Goal: Task Accomplishment & Management: Complete application form

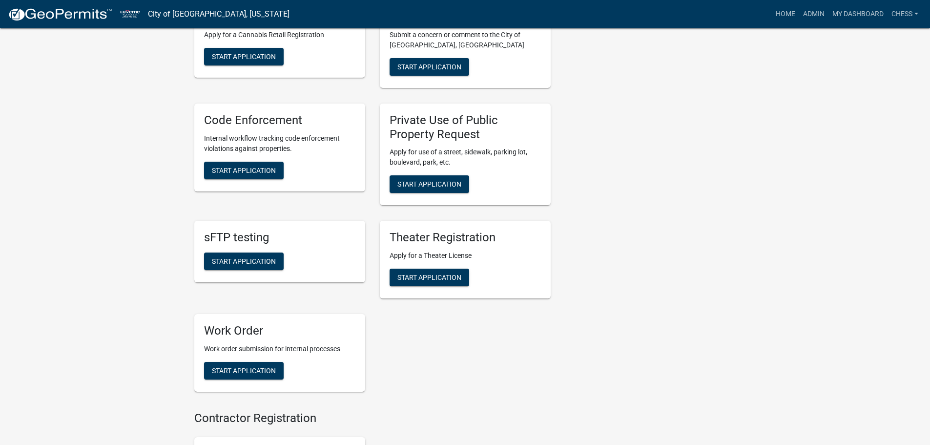
scroll to position [830, 0]
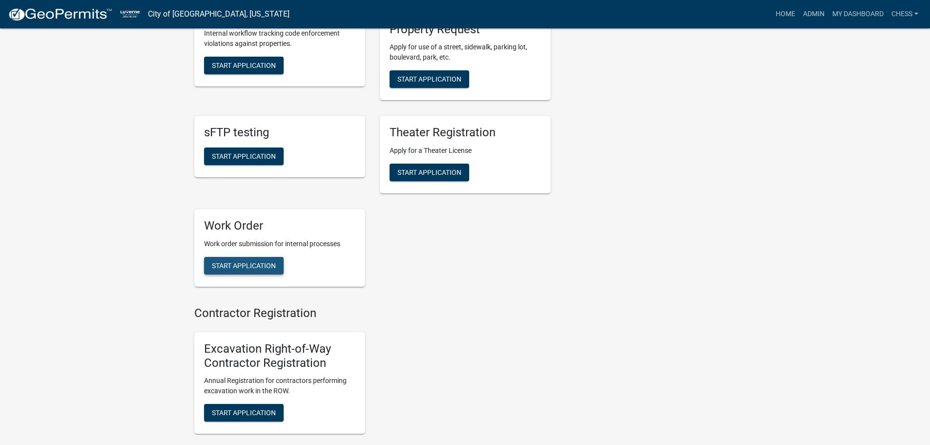
click at [226, 262] on span "Start Application" at bounding box center [244, 266] width 64 height 8
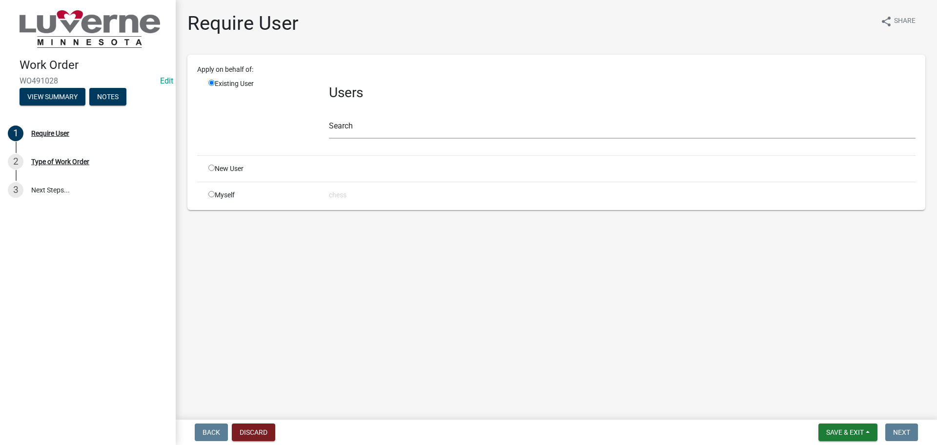
click at [210, 194] on input "radio" at bounding box center [211, 194] width 6 height 6
radio input "true"
radio input "false"
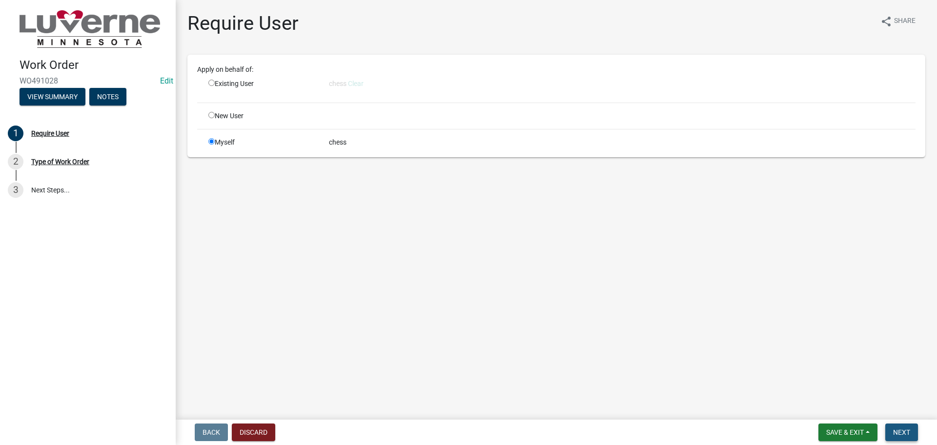
click at [903, 433] on span "Next" at bounding box center [901, 432] width 17 height 8
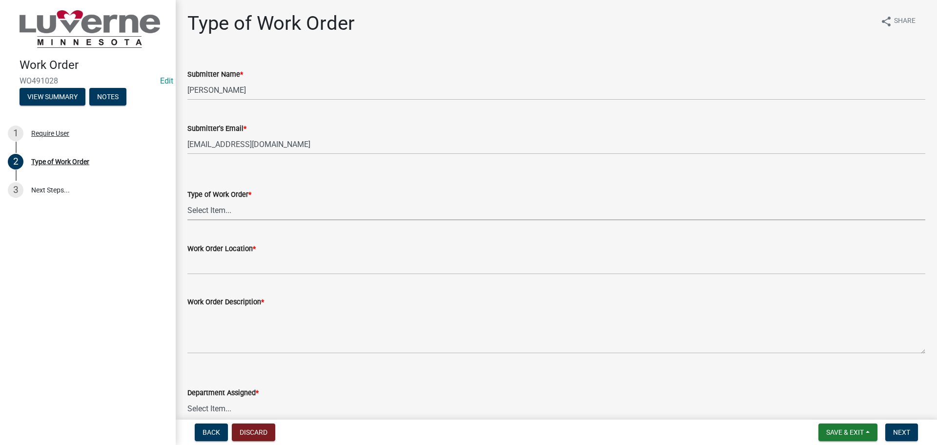
click at [216, 211] on select "Select Item... Turn Water On Turn Water Off Turn Electric On Turn Electric Off …" at bounding box center [556, 210] width 738 height 20
click at [211, 432] on span "Back" at bounding box center [212, 432] width 18 height 8
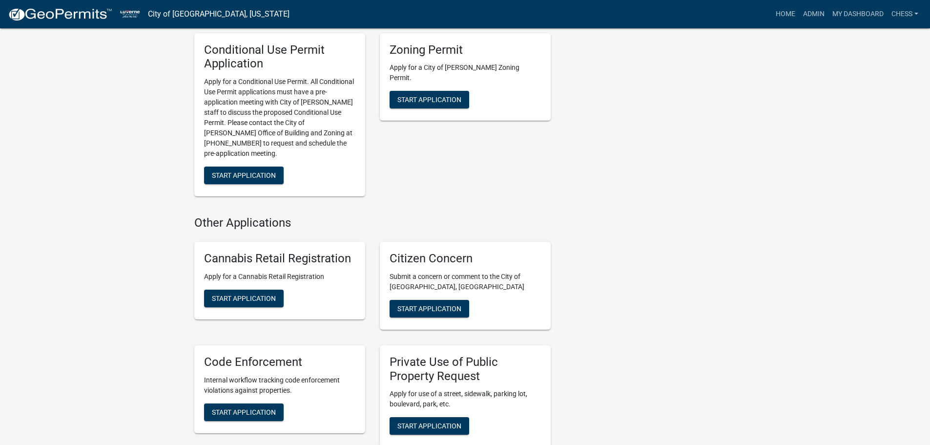
scroll to position [488, 0]
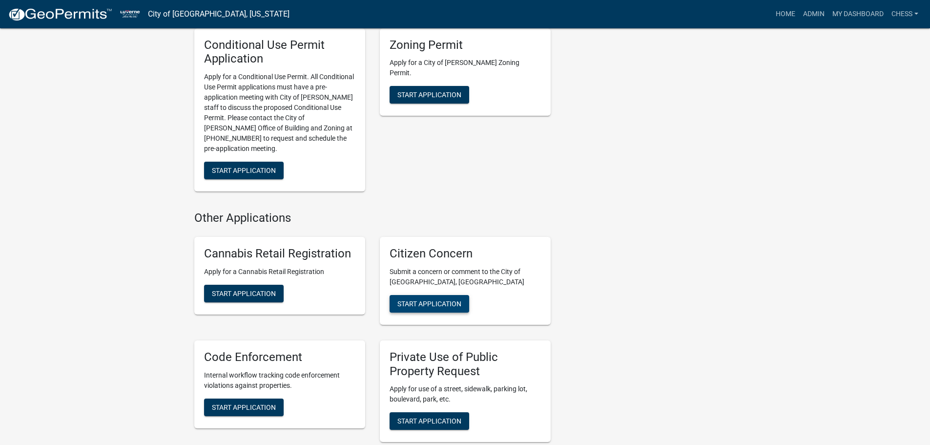
click at [422, 299] on span "Start Application" at bounding box center [429, 303] width 64 height 8
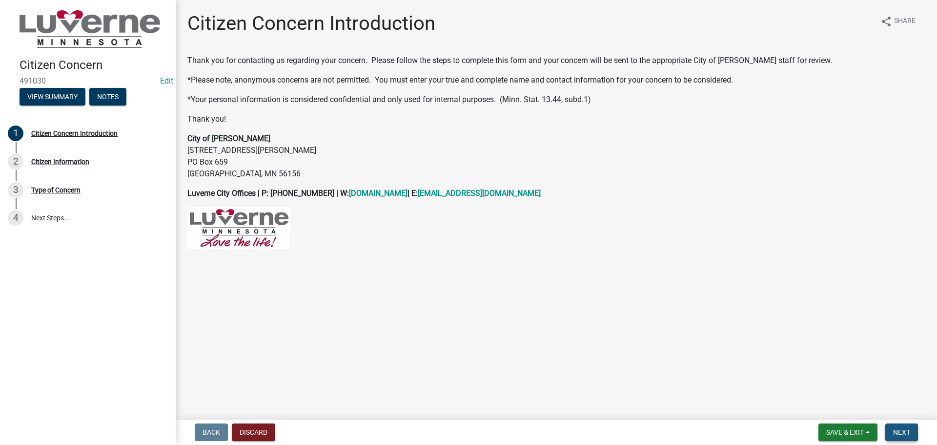
click at [905, 435] on span "Next" at bounding box center [901, 432] width 17 height 8
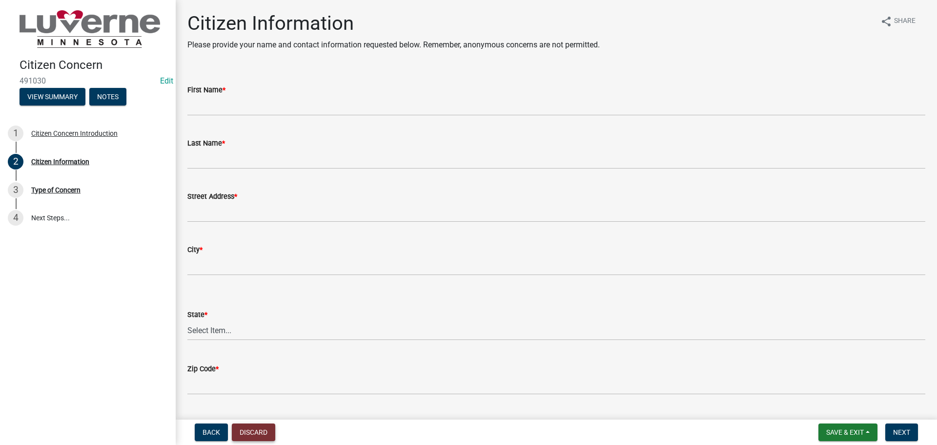
click at [253, 433] on button "Discard" at bounding box center [253, 432] width 43 height 18
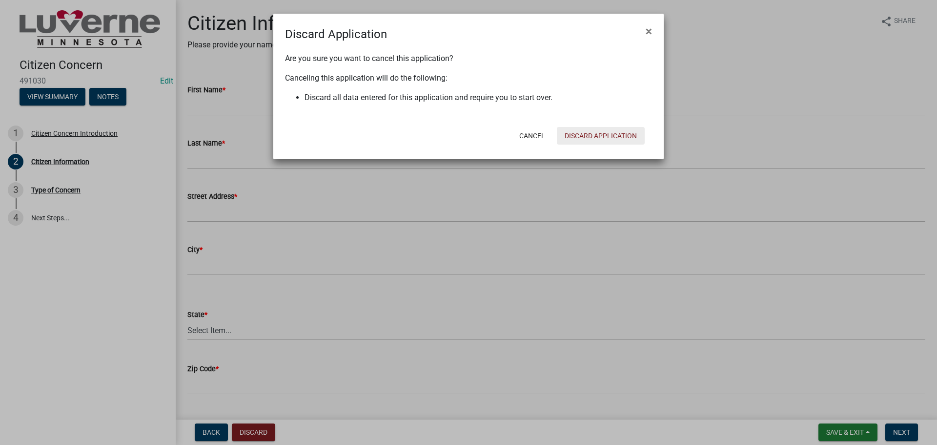
click at [597, 137] on button "Discard Application" at bounding box center [601, 136] width 88 height 18
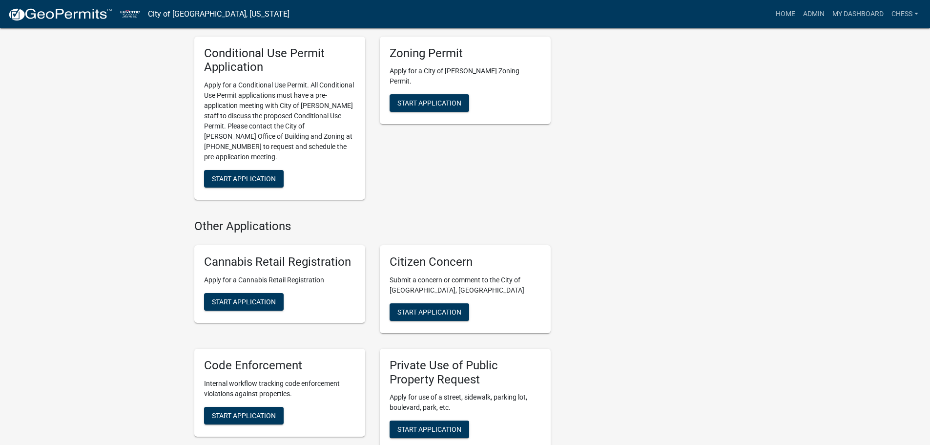
scroll to position [489, 0]
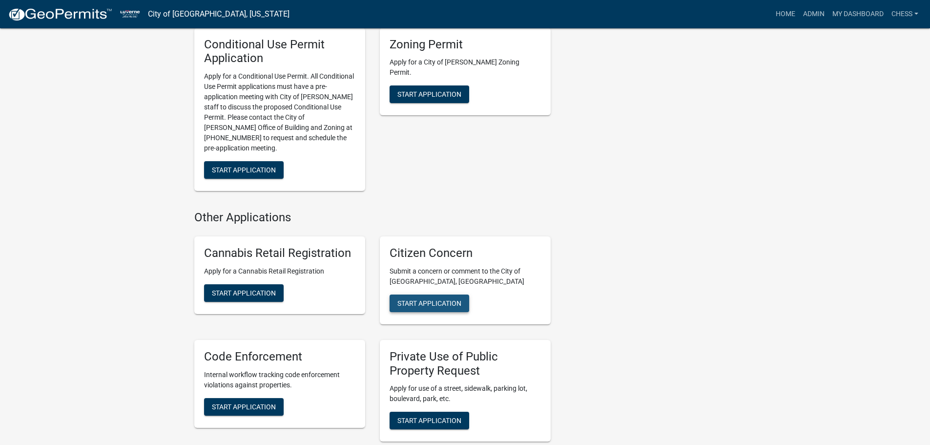
click at [436, 299] on span "Start Application" at bounding box center [429, 303] width 64 height 8
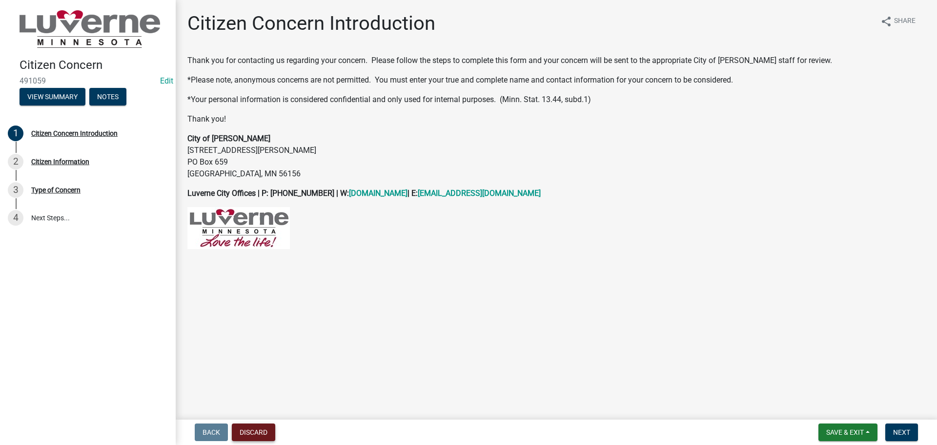
click at [258, 433] on button "Discard" at bounding box center [253, 432] width 43 height 18
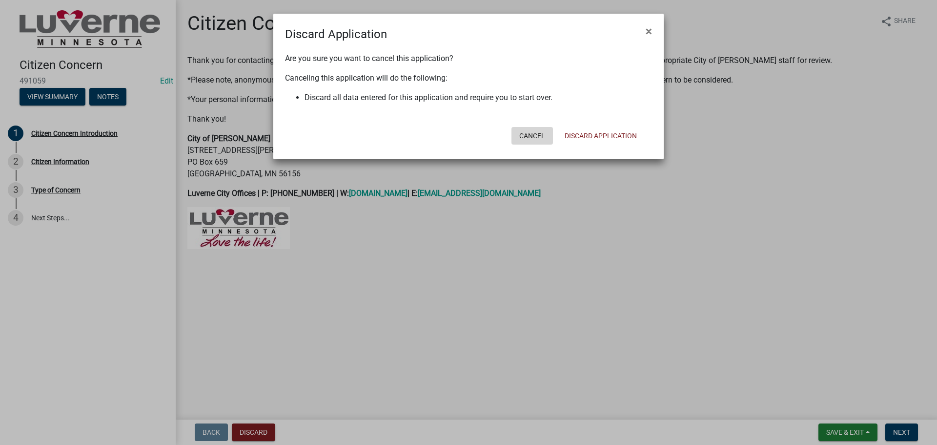
click at [528, 136] on button "Cancel" at bounding box center [532, 136] width 41 height 18
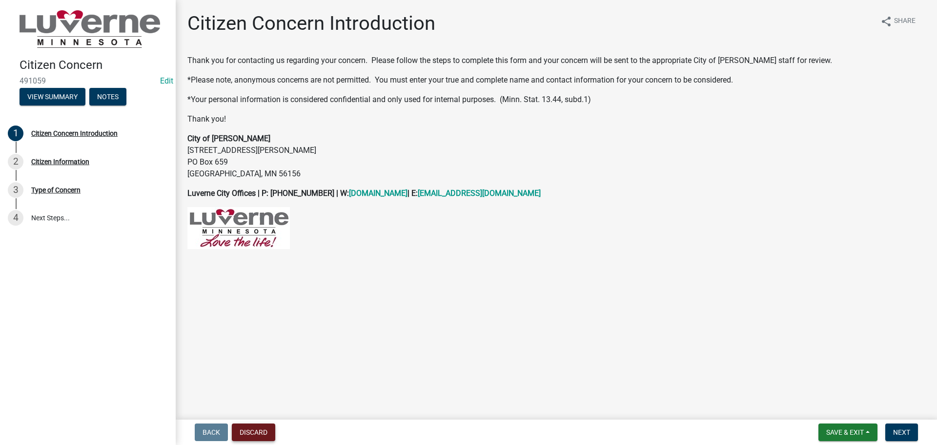
click at [249, 433] on button "Discard" at bounding box center [253, 432] width 43 height 18
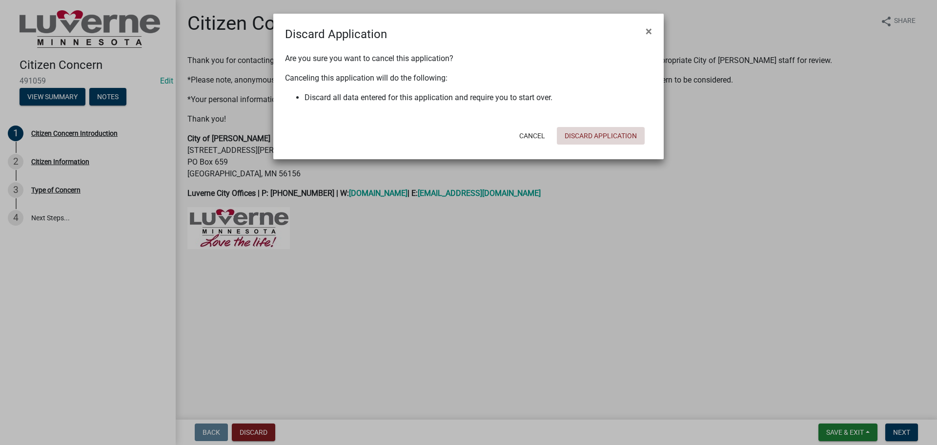
click at [601, 135] on button "Discard Application" at bounding box center [601, 136] width 88 height 18
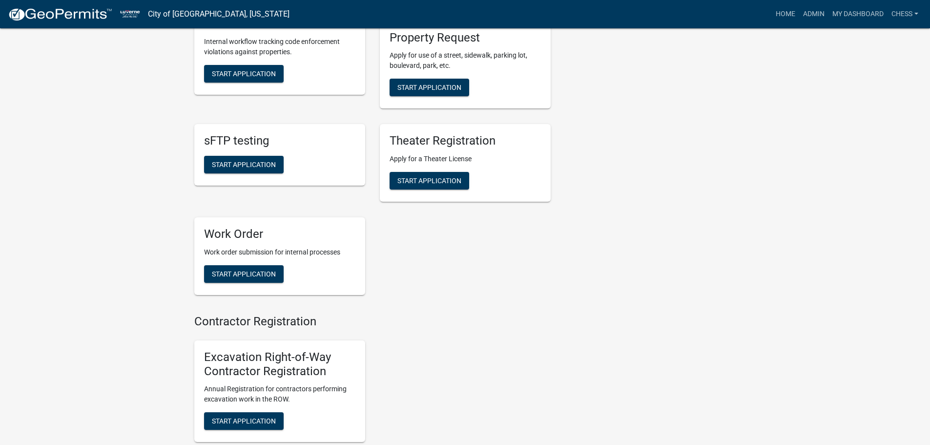
scroll to position [830, 0]
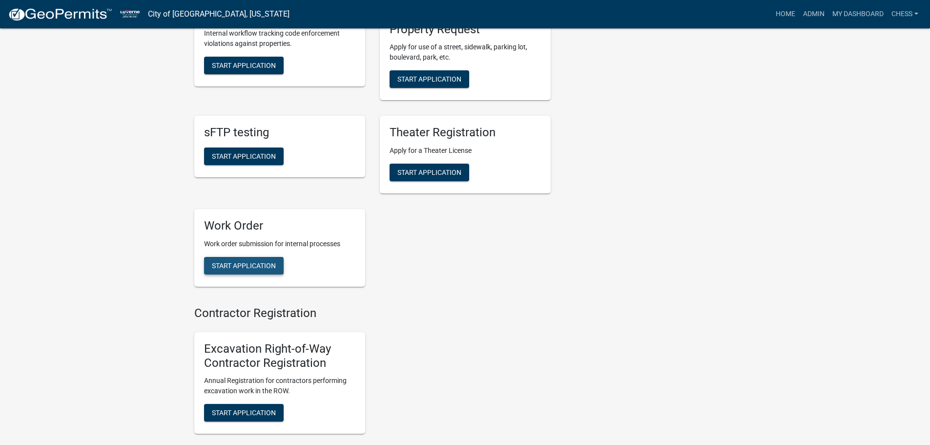
click at [222, 262] on span "Start Application" at bounding box center [244, 266] width 64 height 8
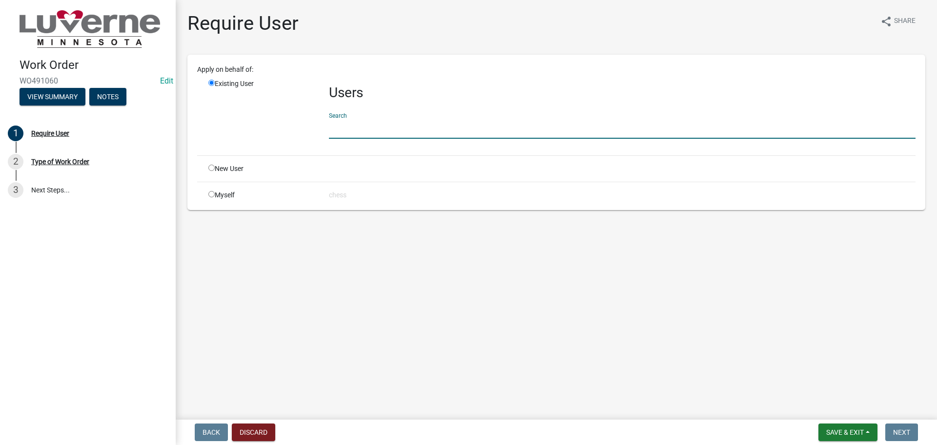
click at [341, 130] on input "text" at bounding box center [622, 129] width 587 height 20
click at [210, 195] on input "radio" at bounding box center [211, 194] width 6 height 6
radio input "true"
radio input "false"
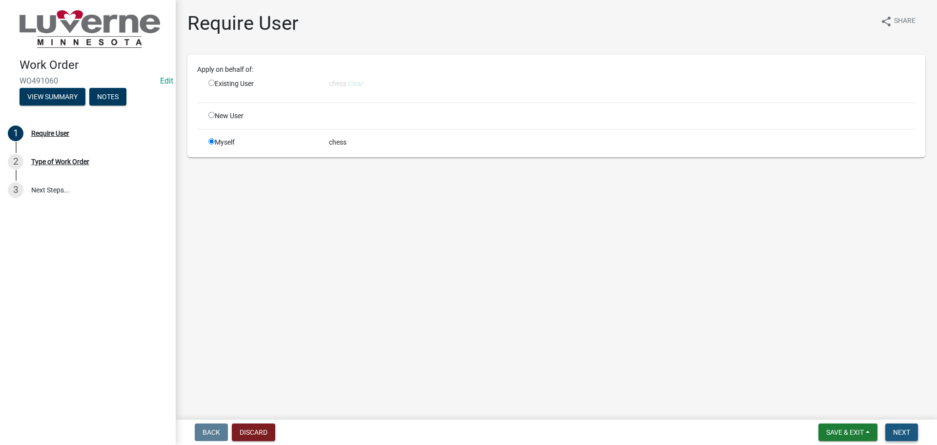
click at [905, 432] on span "Next" at bounding box center [901, 432] width 17 height 8
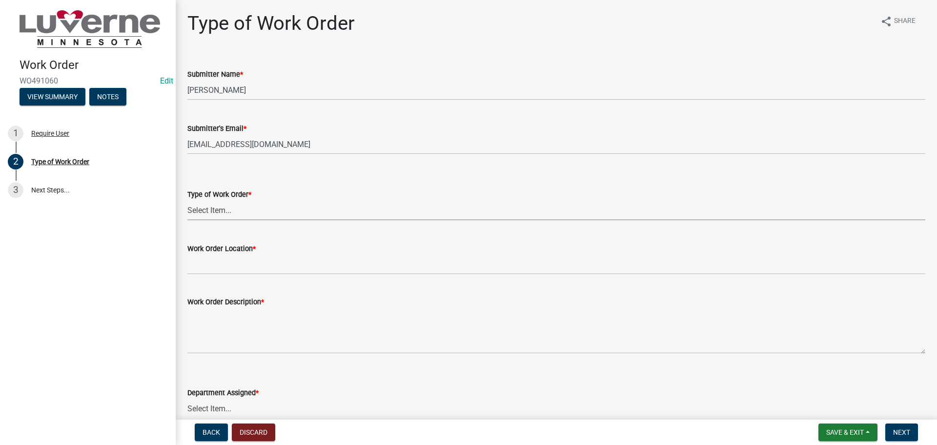
click at [202, 208] on select "Select Item... Turn Water On Turn Water Off Turn Electric On Turn Electric Off …" at bounding box center [556, 210] width 738 height 20
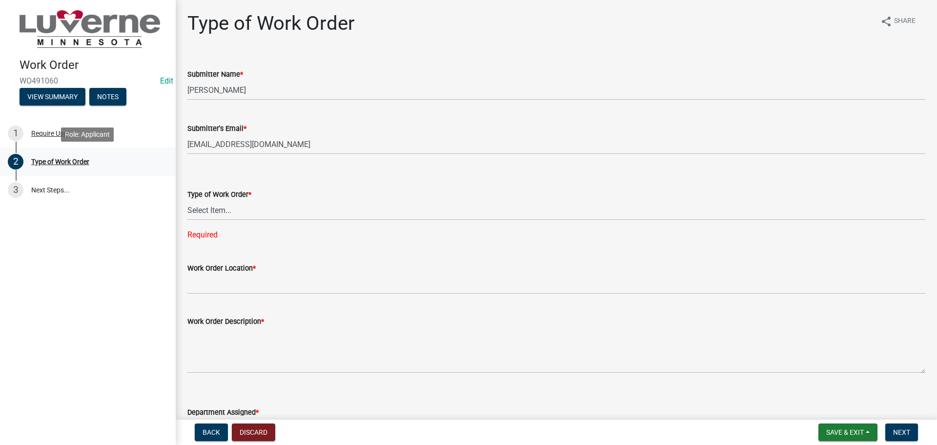
click at [59, 164] on div "Type of Work Order" at bounding box center [60, 161] width 58 height 7
click at [58, 162] on div "Type of Work Order" at bounding box center [60, 161] width 58 height 7
click at [230, 197] on label "Type of Work Order *" at bounding box center [219, 194] width 64 height 7
click at [230, 200] on select "Select Item... Turn Water On Turn Water Off Turn Electric On Turn Electric Off …" at bounding box center [556, 210] width 738 height 20
click at [224, 211] on select "Select Item... Turn Water On Turn Water Off Turn Electric On Turn Electric Off …" at bounding box center [556, 210] width 738 height 20
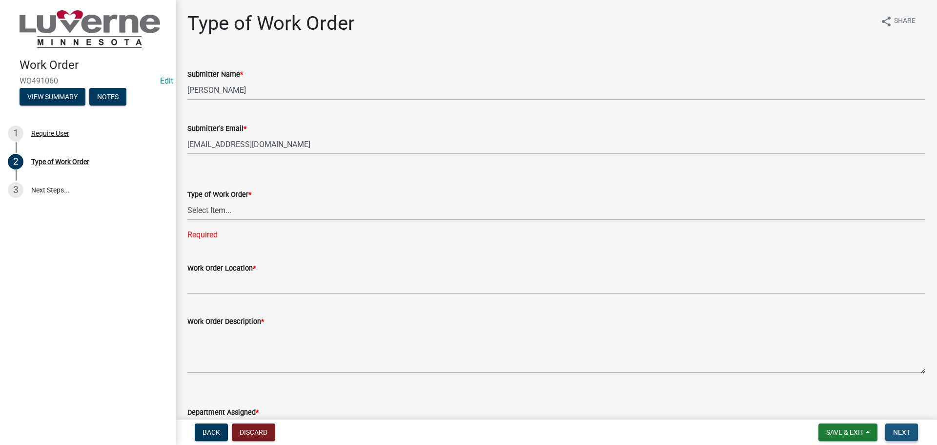
click at [896, 437] on button "Next" at bounding box center [901, 432] width 33 height 18
click at [250, 434] on button "Discard" at bounding box center [253, 432] width 43 height 18
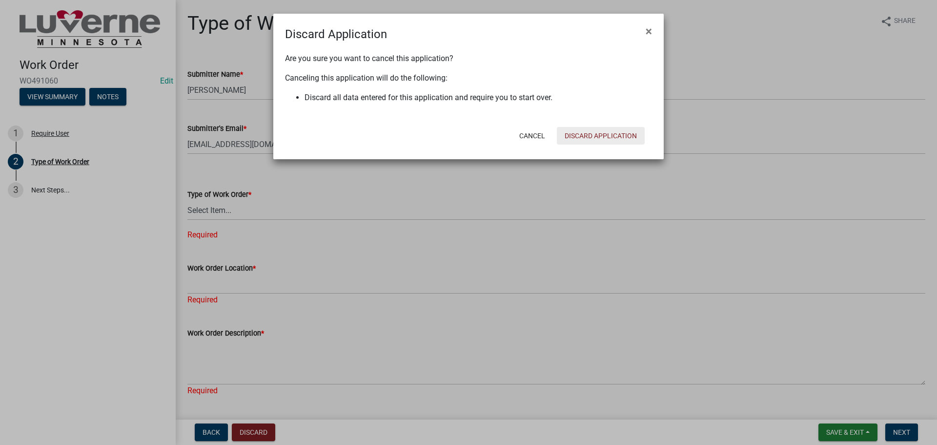
click at [602, 136] on button "Discard Application" at bounding box center [601, 136] width 88 height 18
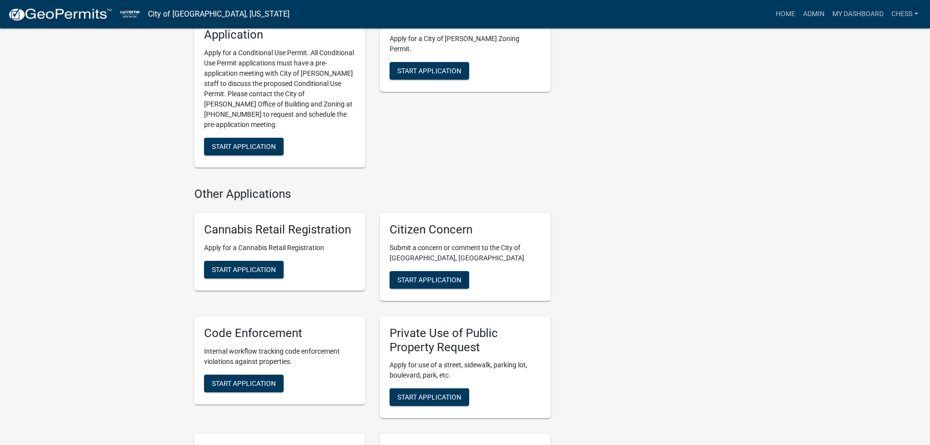
scroll to position [537, 0]
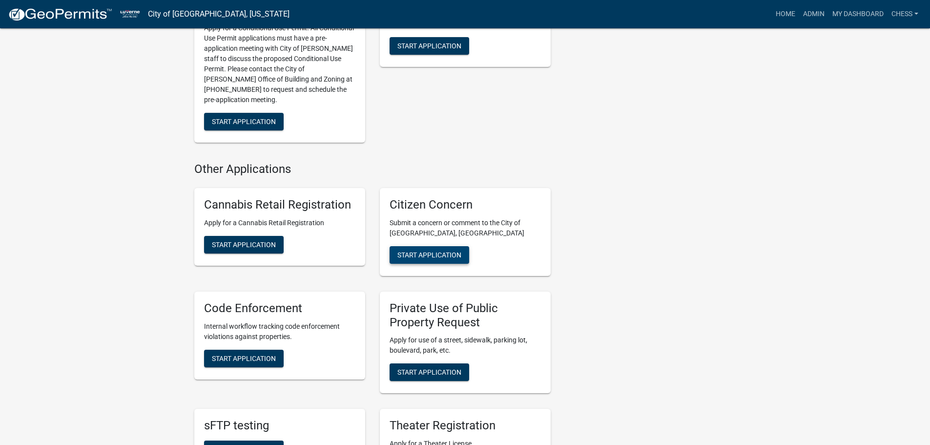
click at [441, 250] on span "Start Application" at bounding box center [429, 254] width 64 height 8
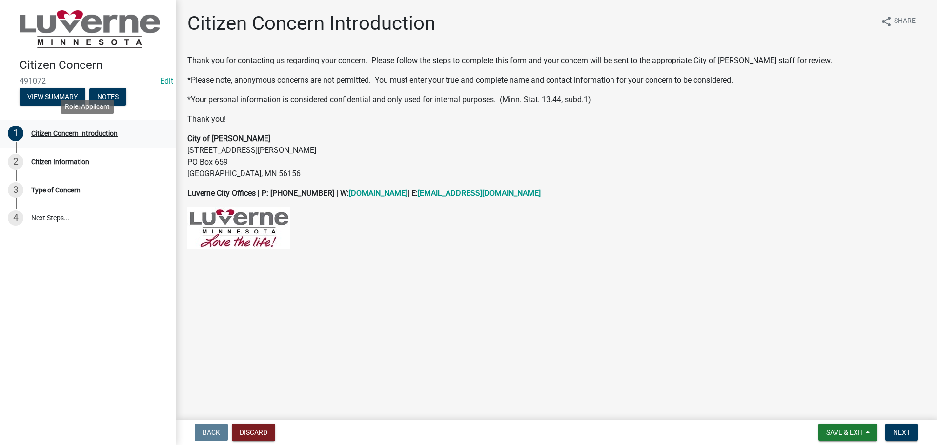
click at [58, 131] on div "Citizen Concern Introduction" at bounding box center [74, 133] width 86 height 7
click at [905, 433] on span "Next" at bounding box center [901, 432] width 17 height 8
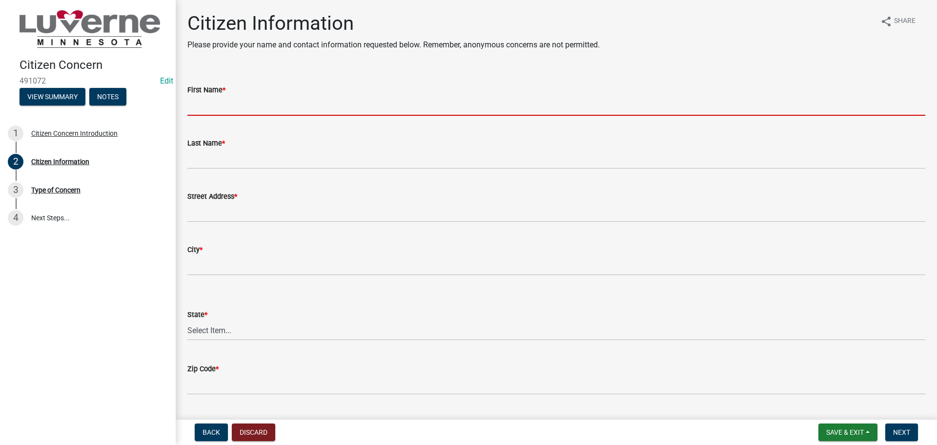
click at [205, 106] on input "First Name *" at bounding box center [556, 106] width 738 height 20
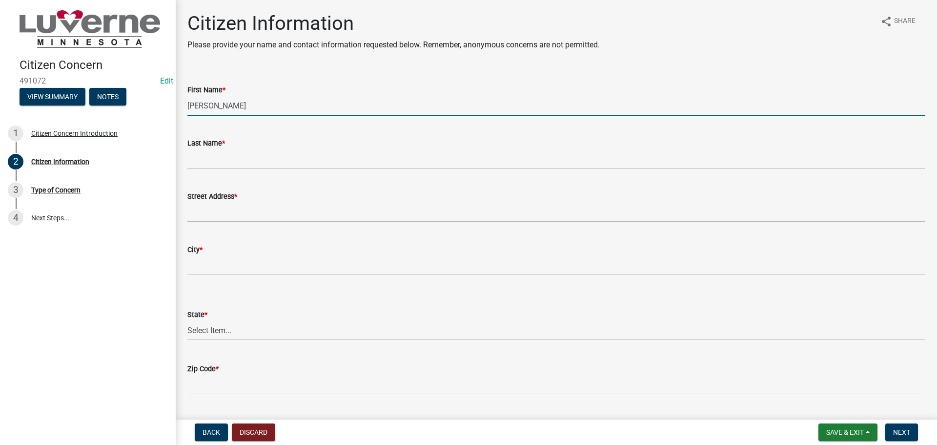
type input "Renita"
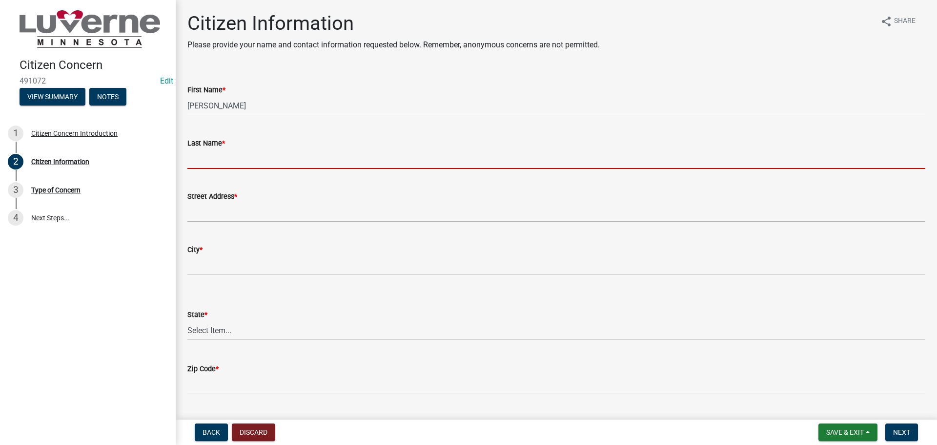
click at [203, 154] on input "Last Name *" at bounding box center [556, 159] width 738 height 20
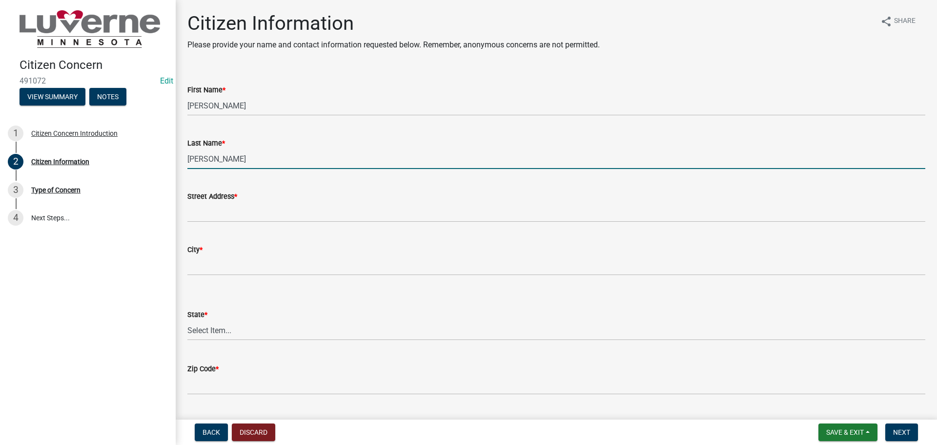
type input "Enninga"
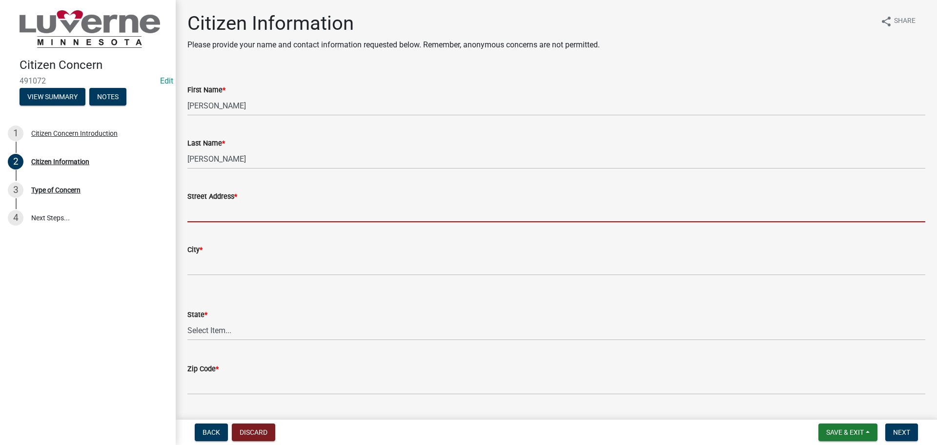
click at [201, 220] on input "Street Address *" at bounding box center [556, 212] width 738 height 20
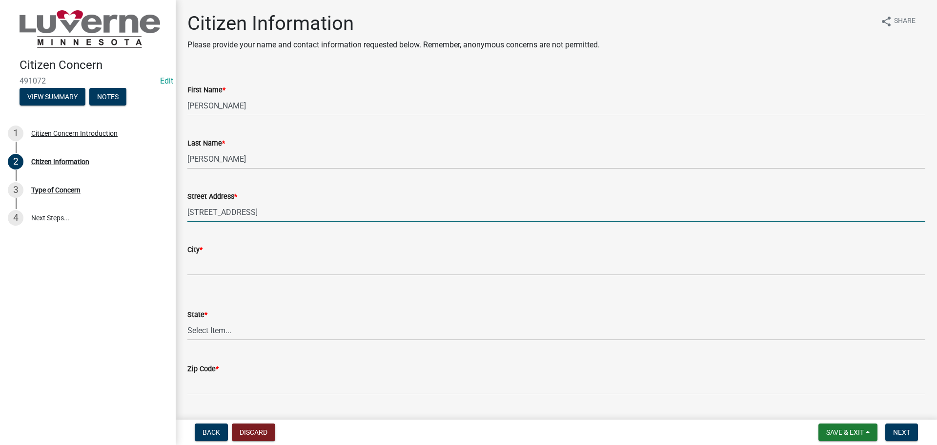
type input "112 SE Park"
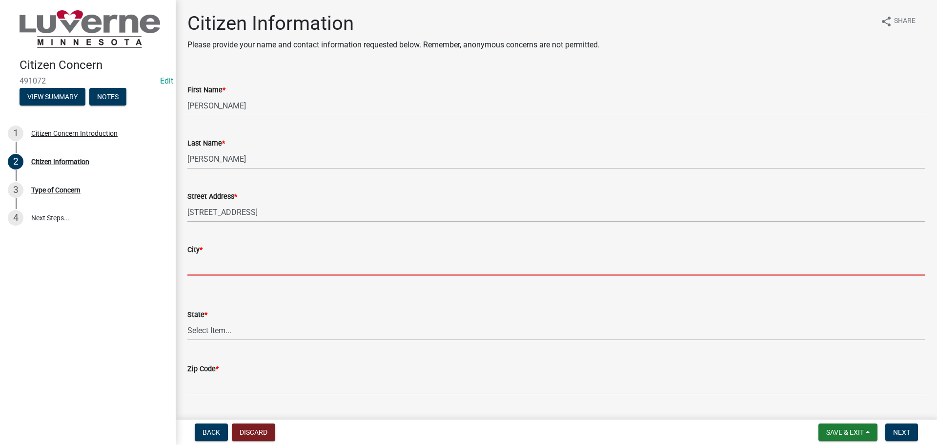
click at [218, 267] on input "City *" at bounding box center [556, 265] width 738 height 20
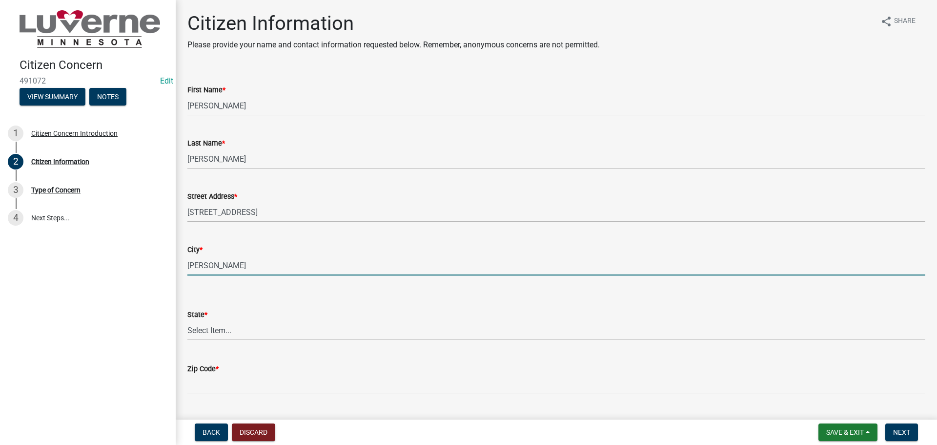
type input "Luverne"
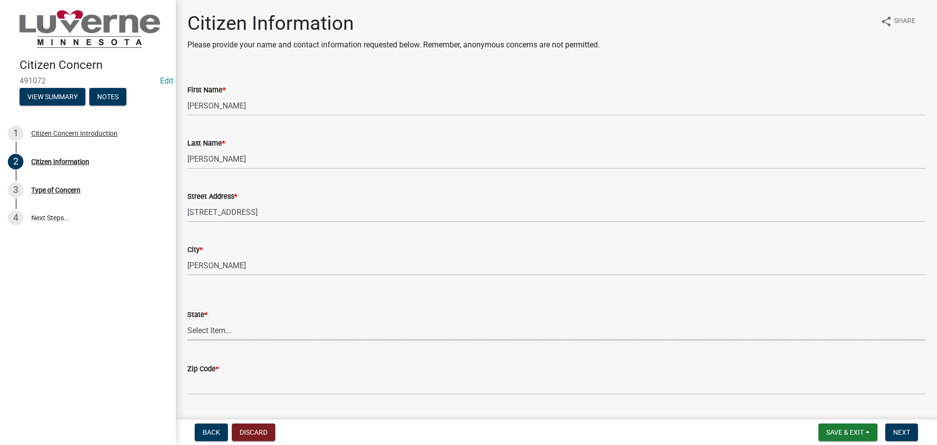
click at [199, 331] on select "Select Item... AL AK AZ AR CA CO CT DE FL GA HI ID IL IN IA KS KY LA ME MD MA M…" at bounding box center [556, 330] width 738 height 20
click at [187, 320] on select "Select Item... AL AK AZ AR CA CO CT DE FL GA HI ID IL IN IA KS KY LA ME MD MA M…" at bounding box center [556, 330] width 738 height 20
select select "8c50745b-f129-4347-8fd3-6ec1b83df8fc"
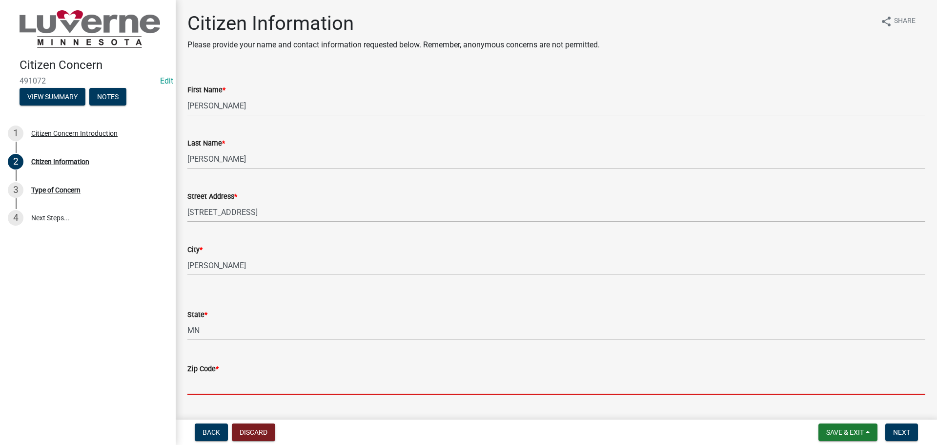
click at [208, 388] on input "Zip Code *" at bounding box center [556, 384] width 738 height 20
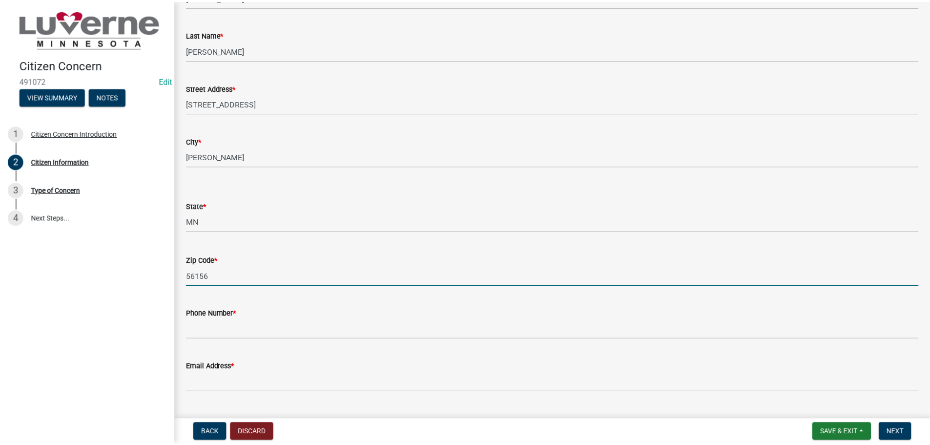
scroll to position [131, 0]
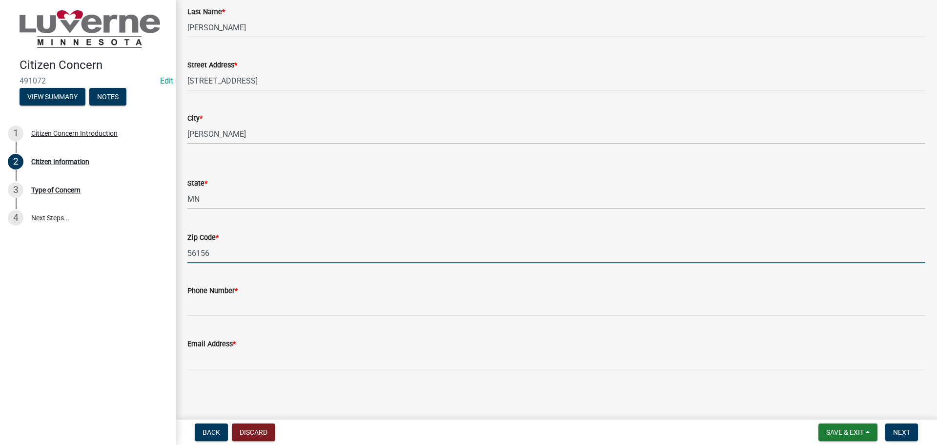
type input "56156"
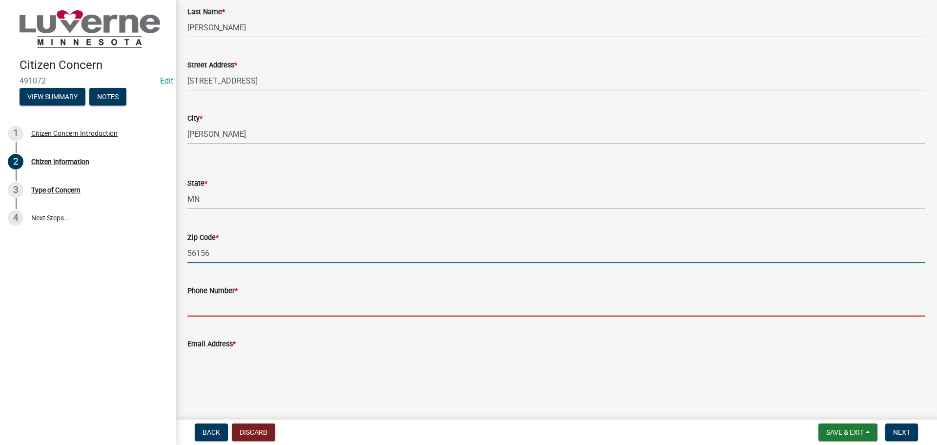
click at [216, 307] on input "Phone Number *" at bounding box center [556, 306] width 738 height 20
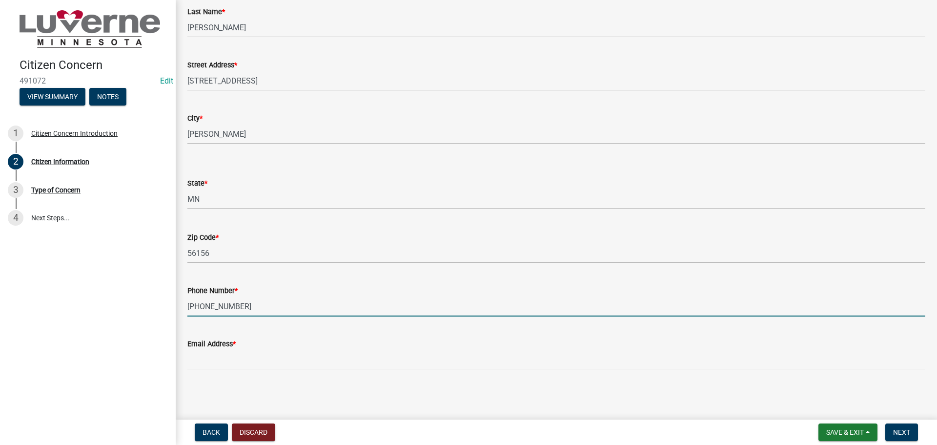
type input "507-920-0253"
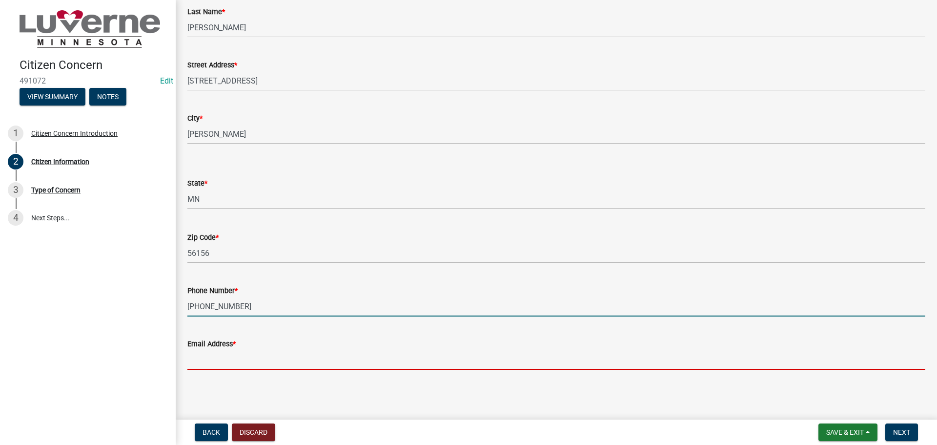
click at [209, 365] on input "Email Address *" at bounding box center [556, 359] width 738 height 20
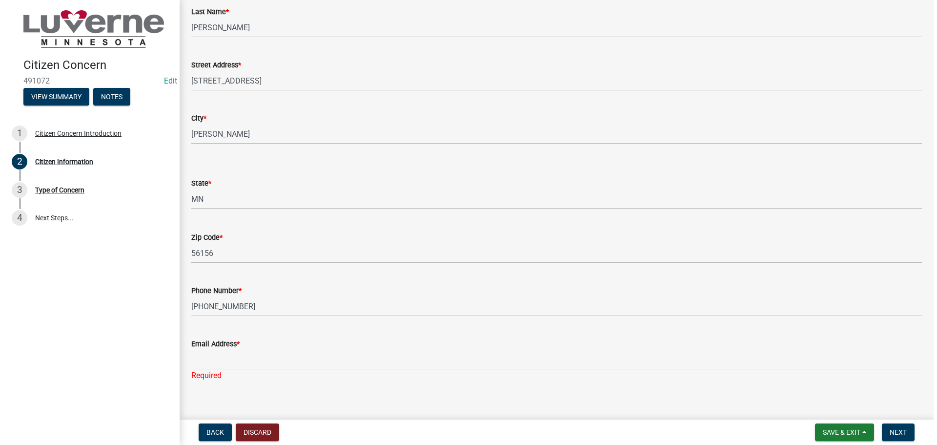
scroll to position [0, 0]
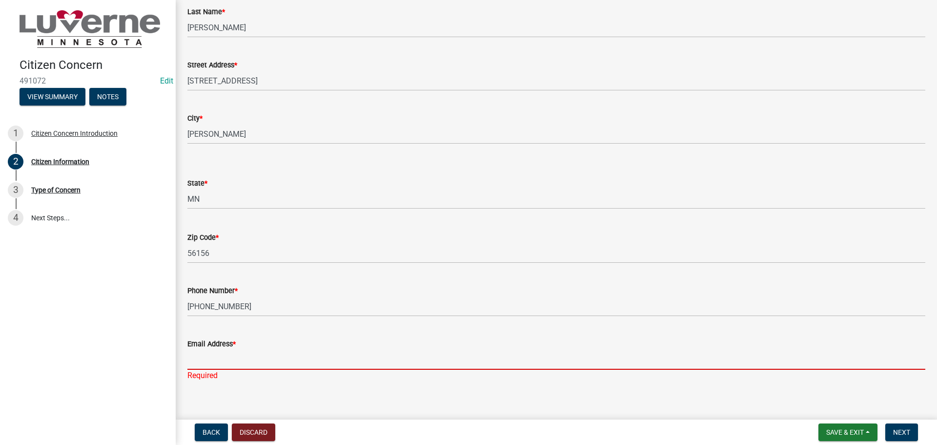
click at [217, 366] on input "Email Address *" at bounding box center [556, 359] width 738 height 20
paste input "renningaace@gmail.com"
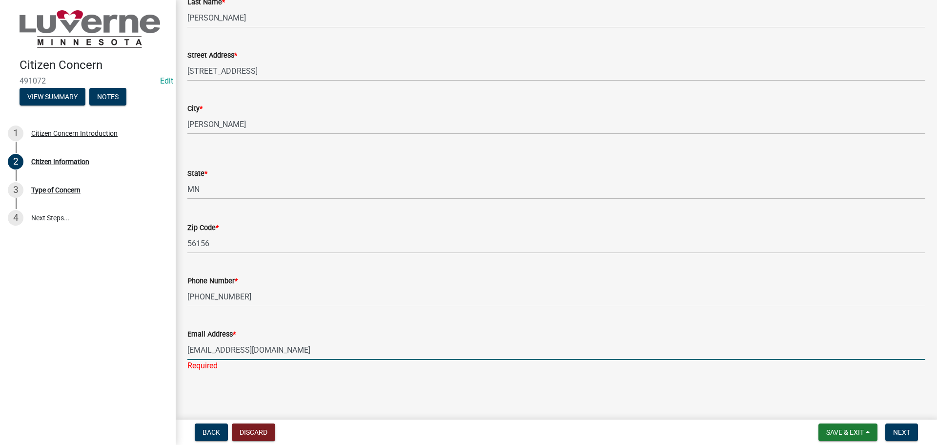
scroll to position [143, 0]
type input "renningaace@gmail.com"
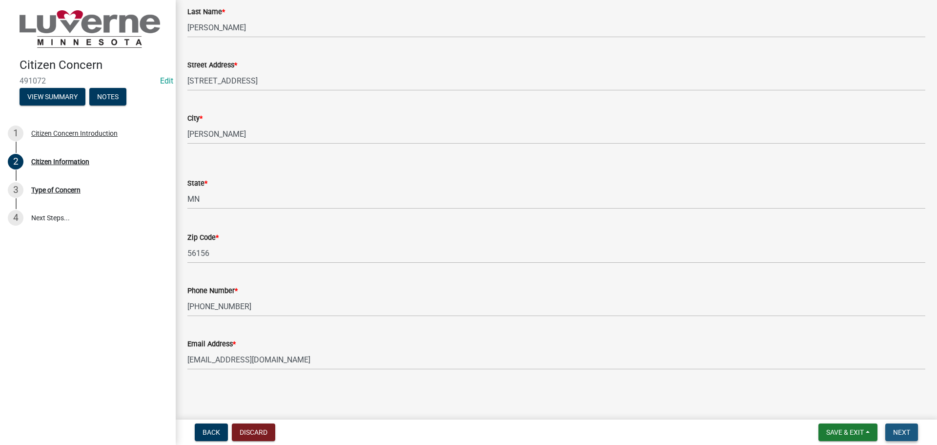
scroll to position [131, 0]
click at [905, 433] on span "Next" at bounding box center [901, 432] width 17 height 8
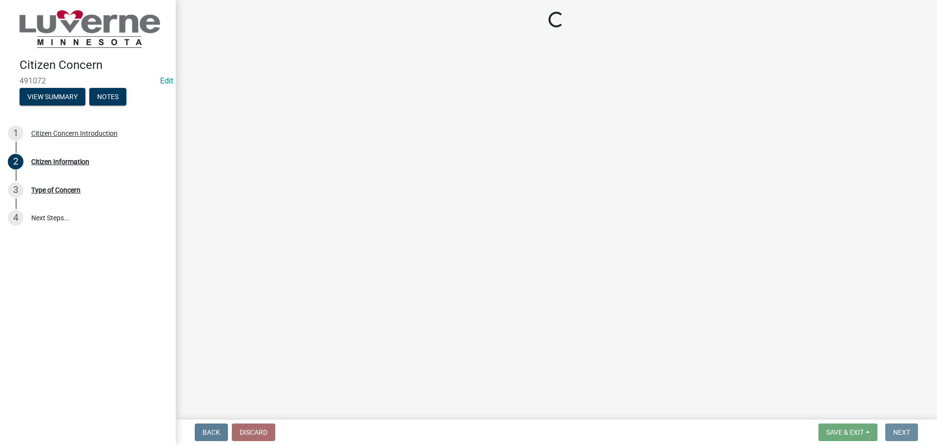
scroll to position [0, 0]
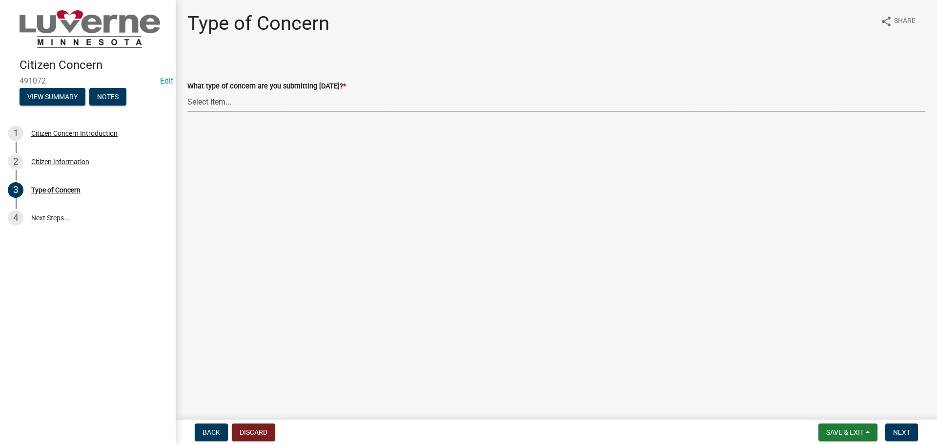
click at [194, 105] on select "Select Item... General Concern or Feedback Specific Parcel/Address or Other Pro…" at bounding box center [556, 102] width 738 height 20
click at [187, 92] on select "Select Item... General Concern or Feedback Specific Parcel/Address or Other Pro…" at bounding box center [556, 102] width 738 height 20
select select "d576af00-52ec-4945-b76d-b4e3ff7968d8"
click at [375, 103] on select "Select Item... General Concern or Feedback Specific Parcel/Address or Other Pro…" at bounding box center [556, 102] width 738 height 20
click at [187, 92] on select "Select Item... General Concern or Feedback Specific Parcel/Address or Other Pro…" at bounding box center [556, 102] width 738 height 20
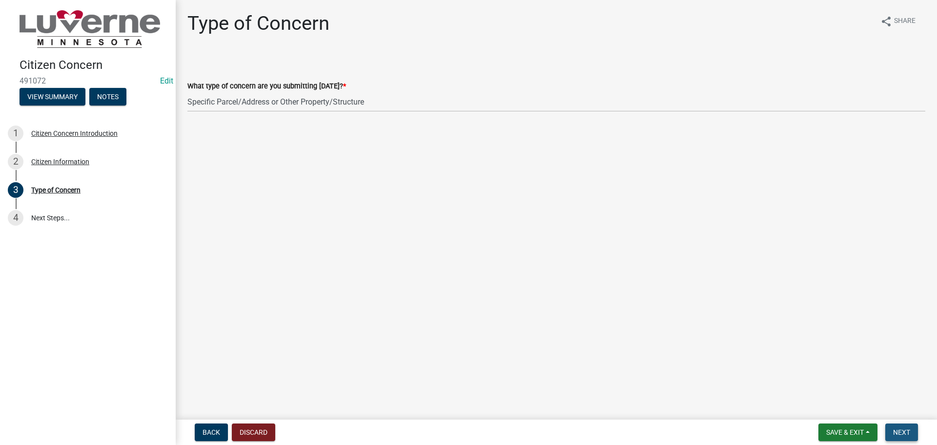
click at [904, 432] on span "Next" at bounding box center [901, 432] width 17 height 8
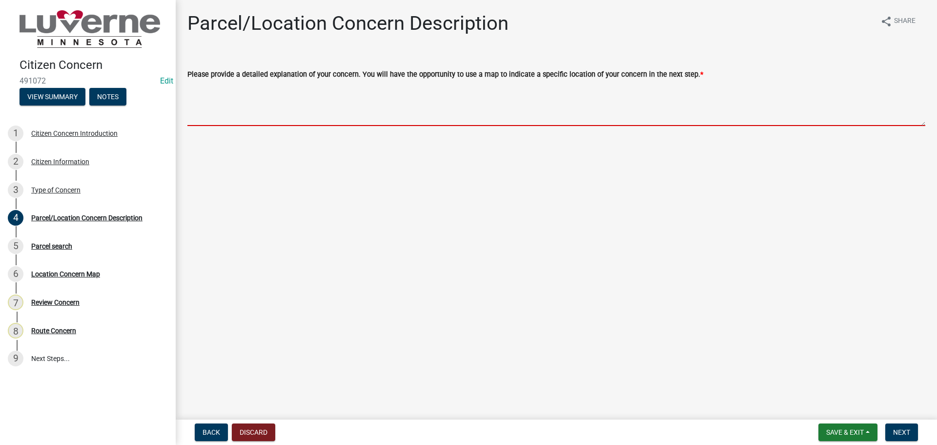
click at [202, 119] on textarea "Please provide a detailed explanation of your concern. You will have the opport…" at bounding box center [556, 103] width 738 height 46
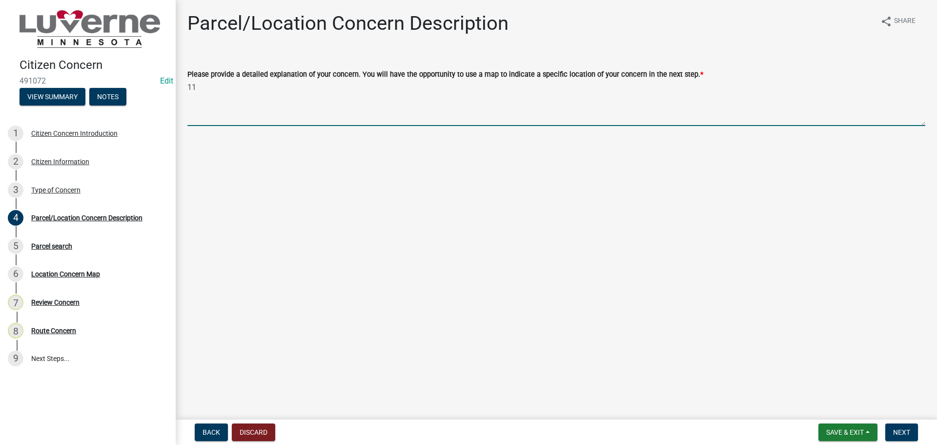
type textarea "1"
type textarea "t"
click at [307, 86] on textarea "The street light in the alleyway benind 112 SE Park is going on and off." at bounding box center [556, 103] width 738 height 46
type textarea "The street light in the alleyway behind 112 SE Park is going on and off."
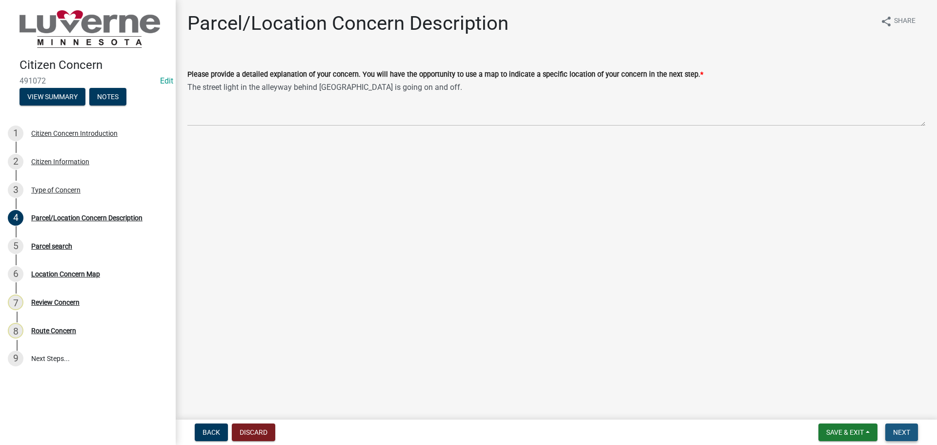
click at [907, 431] on span "Next" at bounding box center [901, 432] width 17 height 8
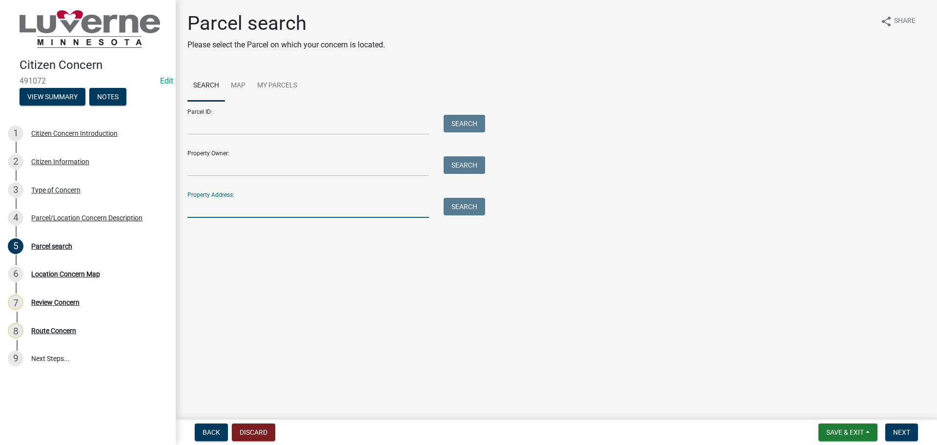
click at [215, 210] on input "Property Address:" at bounding box center [308, 208] width 242 height 20
click at [470, 209] on button "Search" at bounding box center [464, 207] width 41 height 18
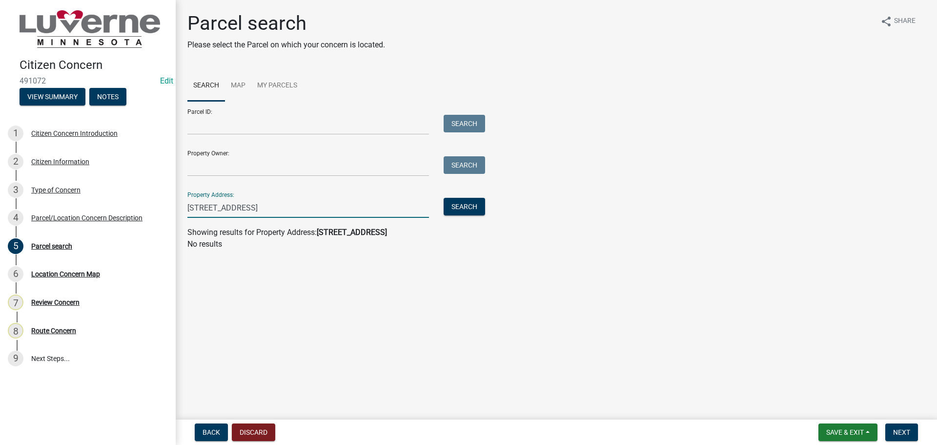
click at [210, 210] on input "112 SE Park" at bounding box center [308, 208] width 242 height 20
type input "112 Park"
click at [460, 203] on button "Search" at bounding box center [464, 207] width 41 height 18
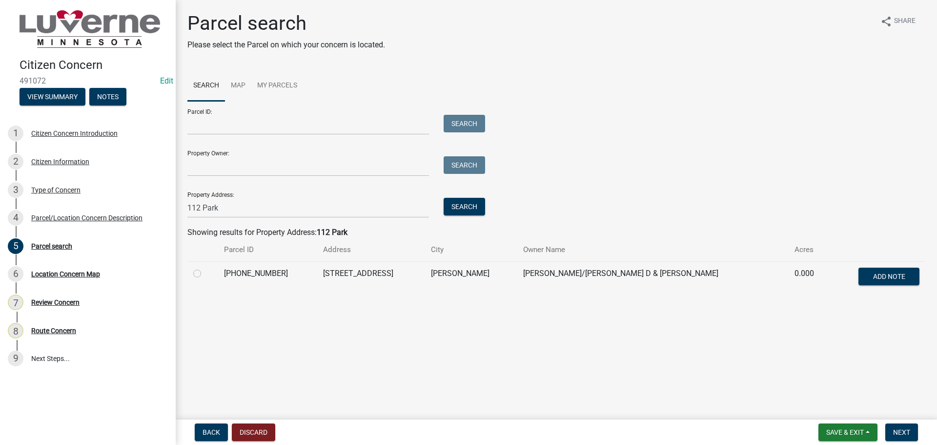
click at [205, 267] on label at bounding box center [205, 267] width 0 height 0
click at [205, 274] on input "radio" at bounding box center [208, 270] width 6 height 6
radio input "true"
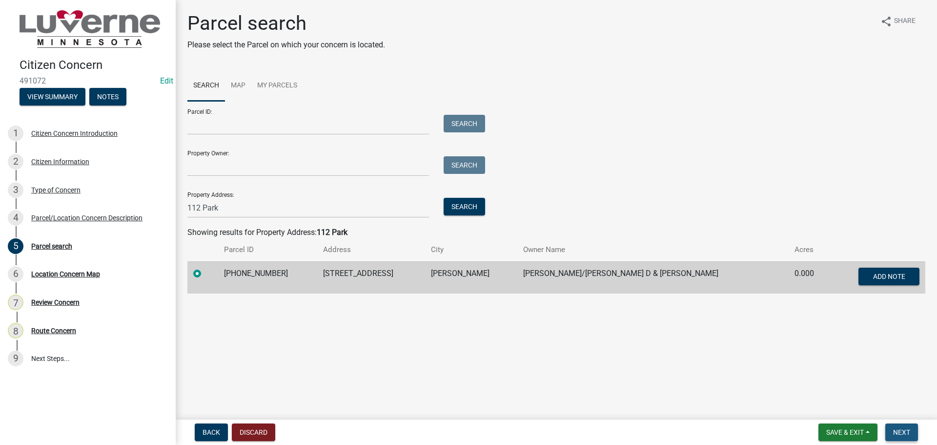
click at [904, 433] on span "Next" at bounding box center [901, 432] width 17 height 8
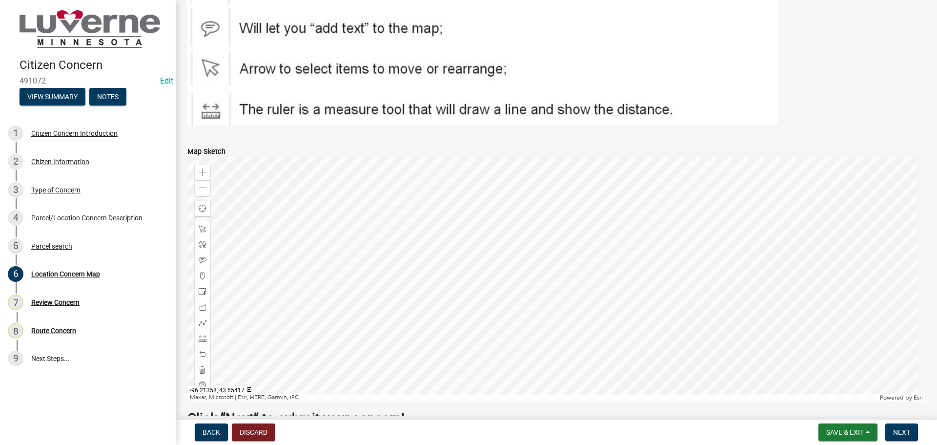
scroll to position [195, 0]
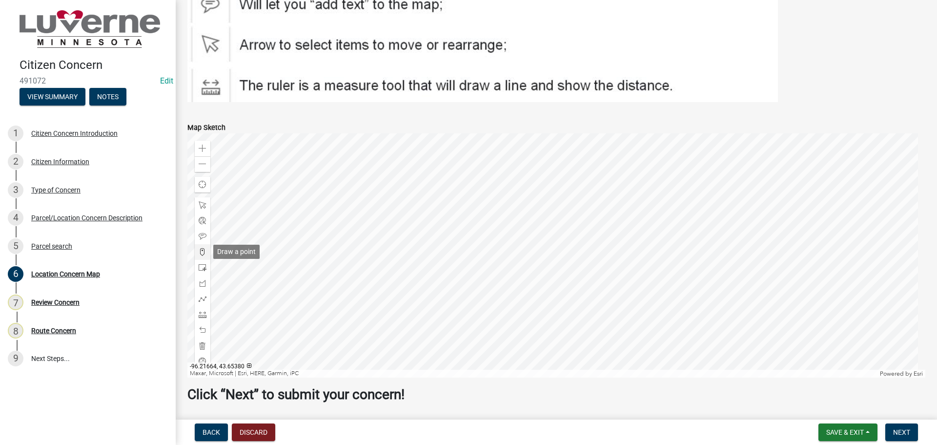
click at [202, 252] on span at bounding box center [203, 252] width 8 height 8
click at [488, 238] on div at bounding box center [556, 255] width 738 height 244
click at [492, 240] on div at bounding box center [556, 255] width 738 height 244
click at [897, 435] on span "Next" at bounding box center [901, 432] width 17 height 8
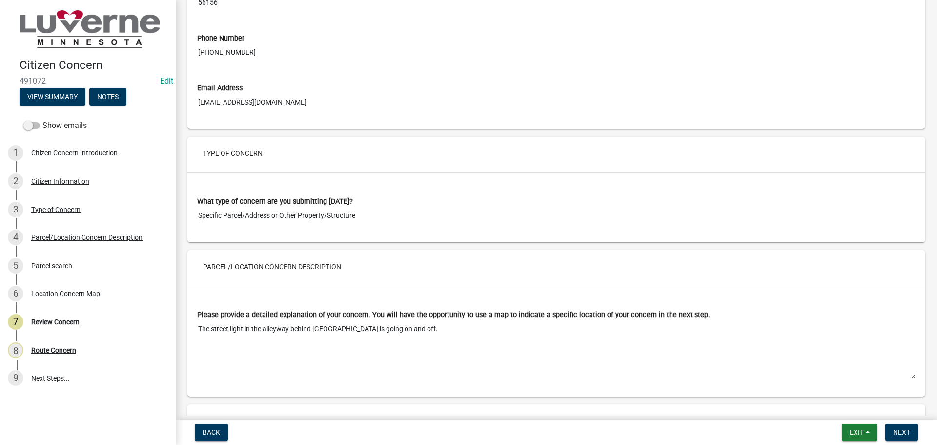
scroll to position [635, 0]
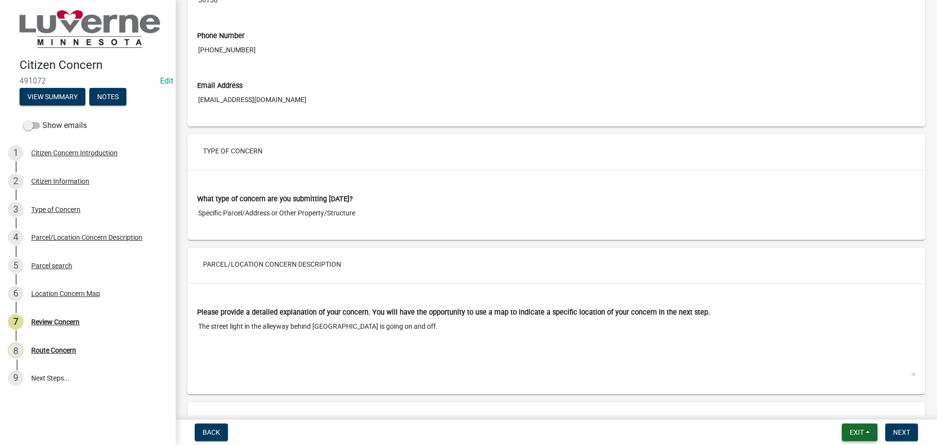
click at [870, 432] on button "Exit" at bounding box center [860, 432] width 36 height 18
click at [821, 410] on button "Save & Exit" at bounding box center [839, 406] width 78 height 23
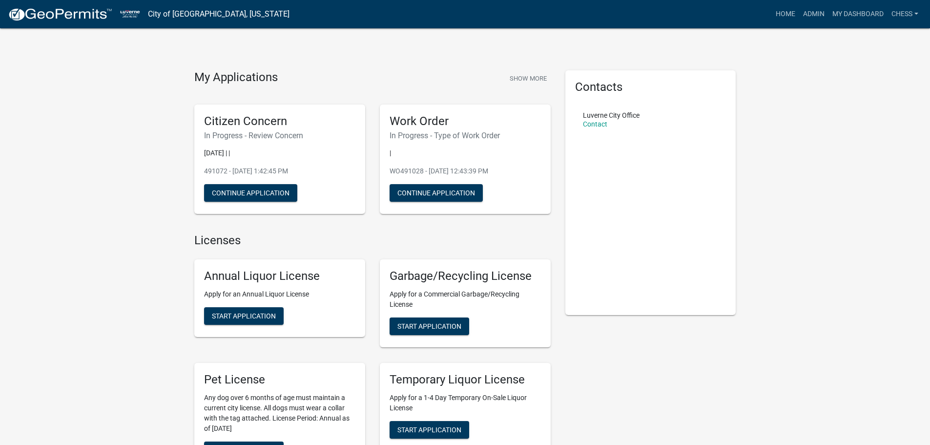
click at [234, 194] on button "Continue Application" at bounding box center [250, 193] width 93 height 18
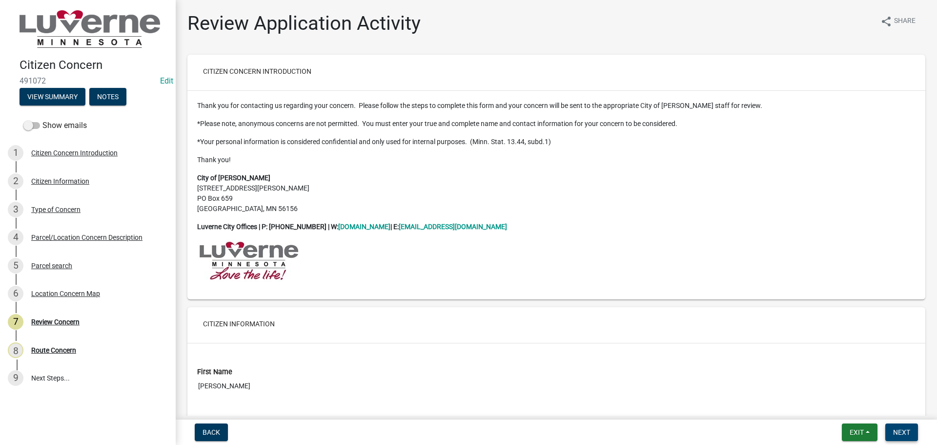
click at [906, 433] on span "Next" at bounding box center [901, 432] width 17 height 8
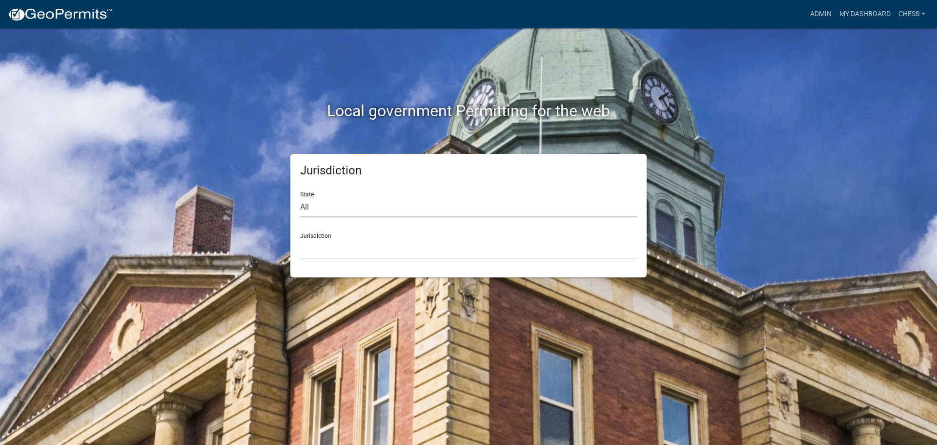
click at [303, 209] on select "All [US_STATE] [US_STATE] [US_STATE] [US_STATE] [US_STATE] [US_STATE] [US_STATE…" at bounding box center [468, 207] width 337 height 20
select select "[US_STATE]"
click at [300, 197] on select "All [US_STATE] [US_STATE] [US_STATE] [US_STATE] [US_STATE] [US_STATE] [US_STATE…" at bounding box center [468, 207] width 337 height 20
drag, startPoint x: 779, startPoint y: 156, endPoint x: 786, endPoint y: 101, distance: 55.7
click at [777, 148] on div "Local government Permitting for the web Jurisdiction State All [US_STATE] [US_S…" at bounding box center [468, 222] width 937 height 445
